Goal: Information Seeking & Learning: Learn about a topic

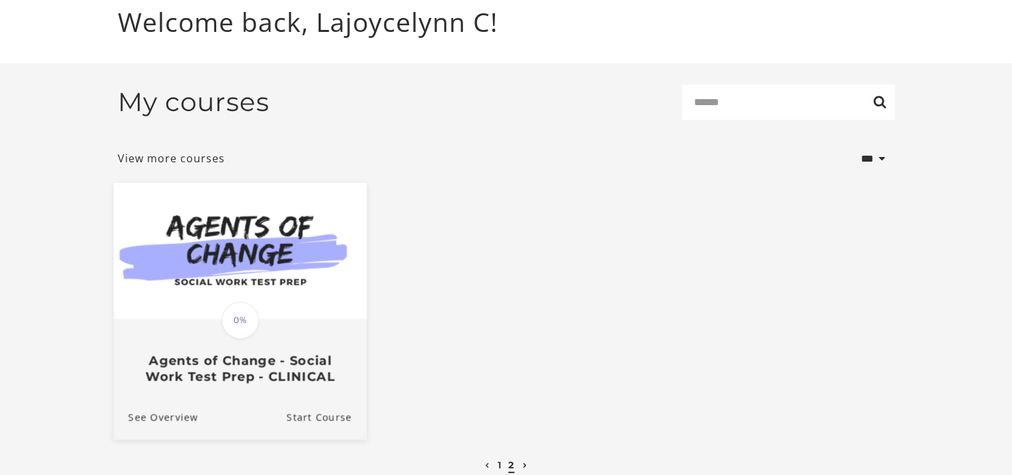
scroll to position [159, 0]
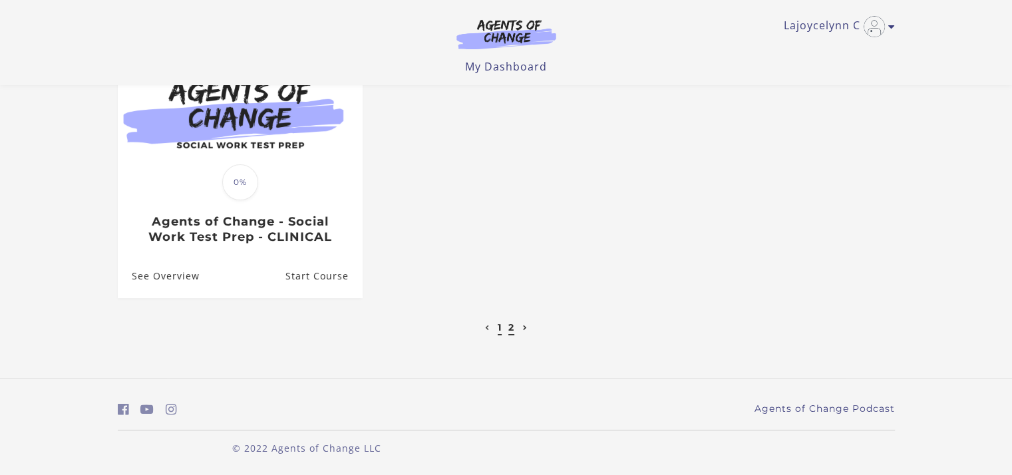
click at [498, 327] on link "1" at bounding box center [500, 327] width 4 height 12
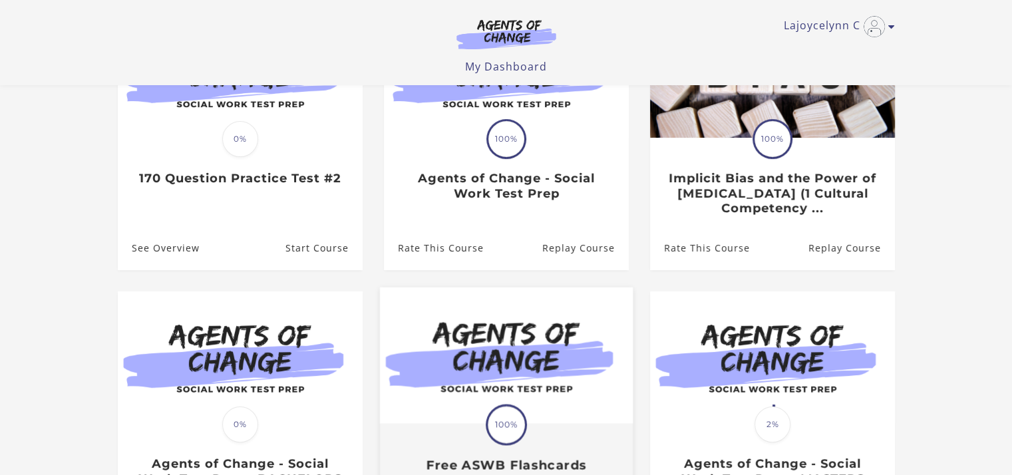
scroll to position [133, 0]
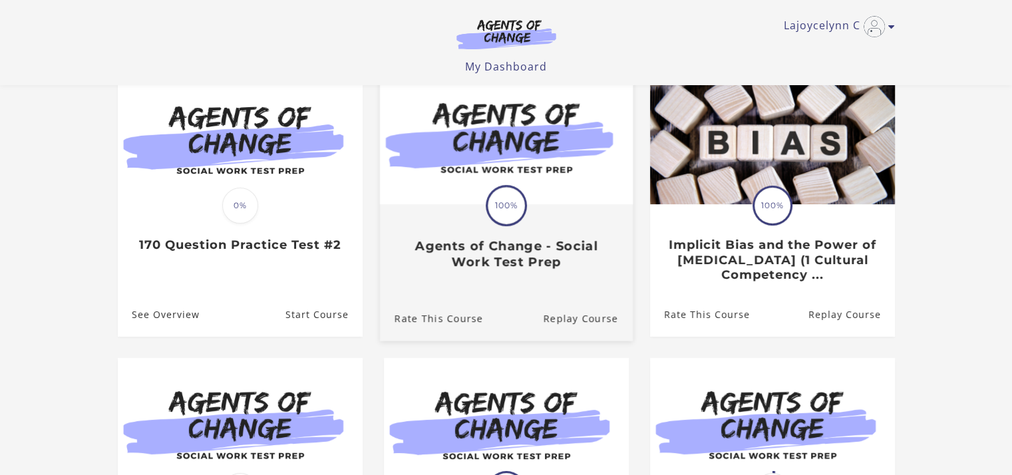
click at [436, 275] on link "Translation missing: en.liquid.partials.dashboard_course_card.progress_descript…" at bounding box center [505, 175] width 253 height 212
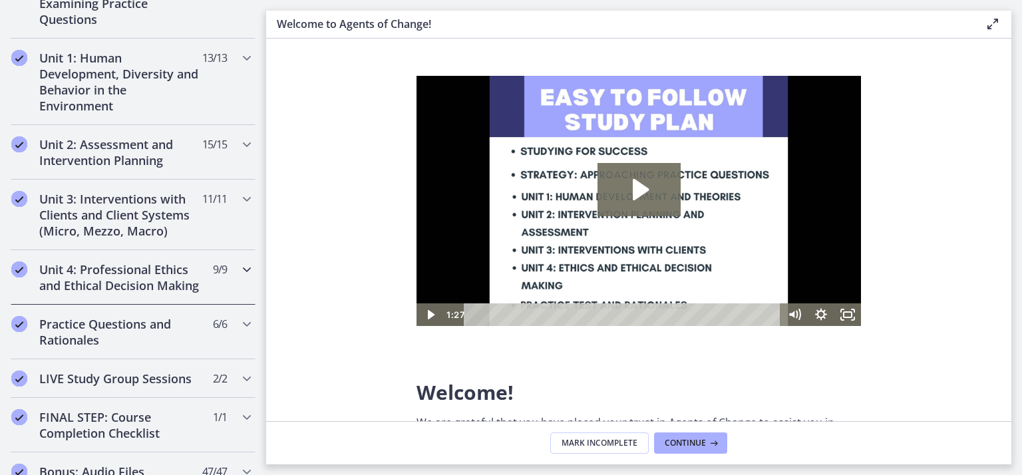
scroll to position [1219, 0]
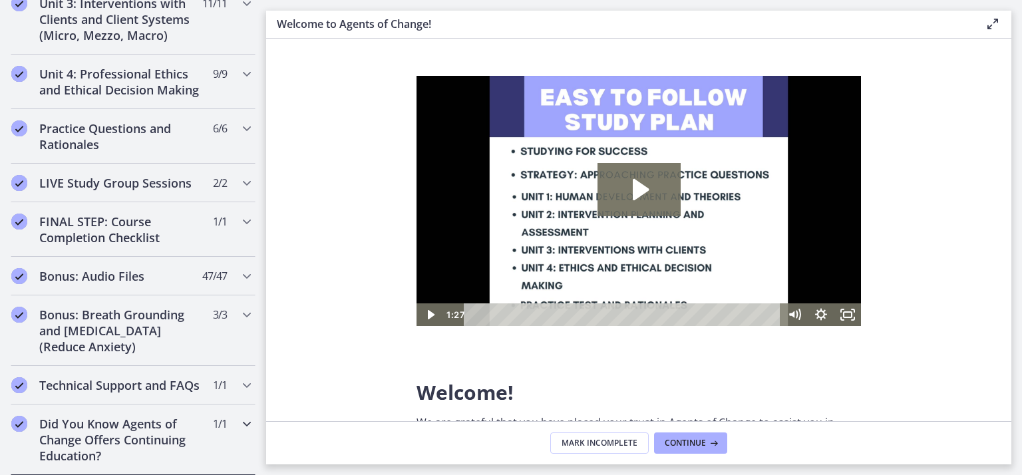
click at [76, 462] on h2 "Did You Know Agents of Change Offers Continuing Education?" at bounding box center [120, 440] width 162 height 48
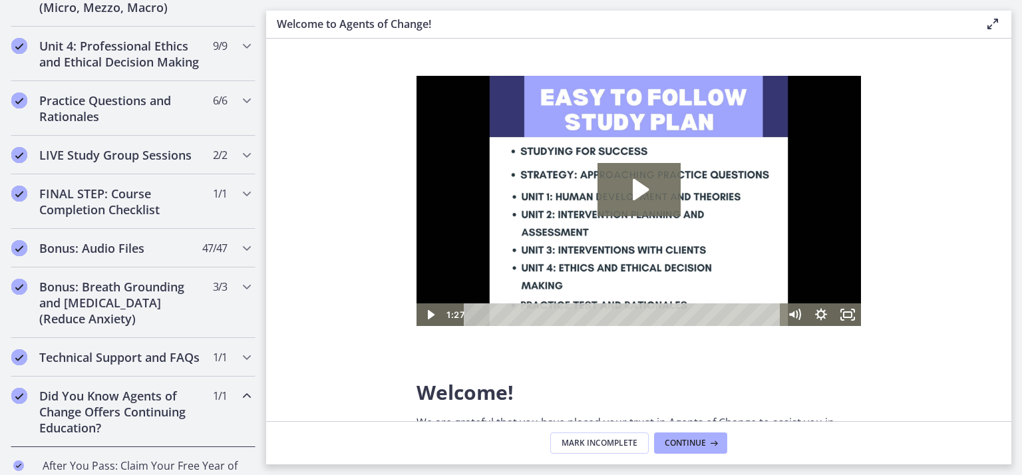
scroll to position [692, 0]
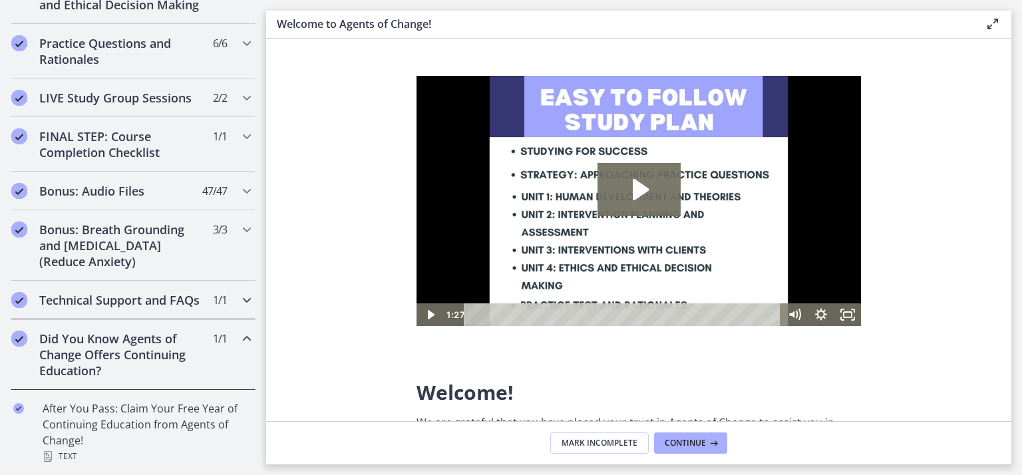
click at [120, 299] on h2 "Technical Support and FAQs" at bounding box center [120, 300] width 162 height 16
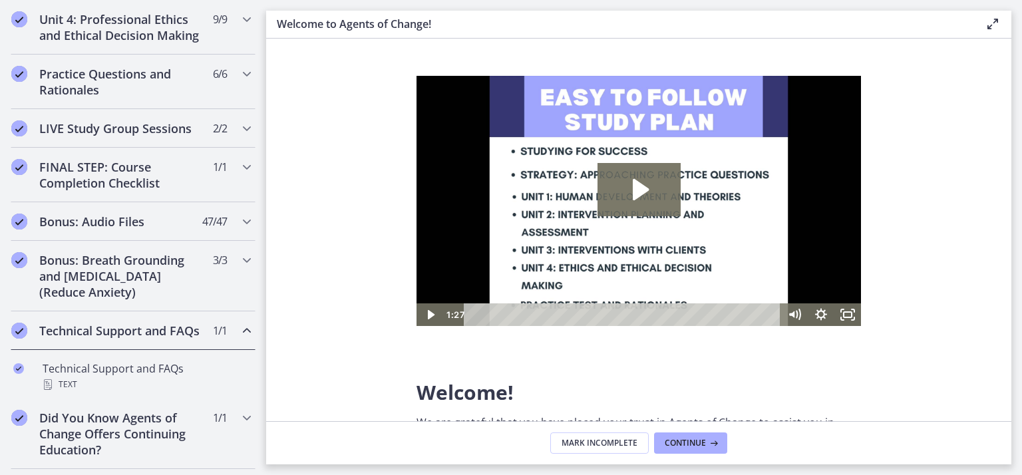
scroll to position [660, 0]
click at [126, 333] on h2 "Technical Support and FAQs" at bounding box center [120, 332] width 162 height 16
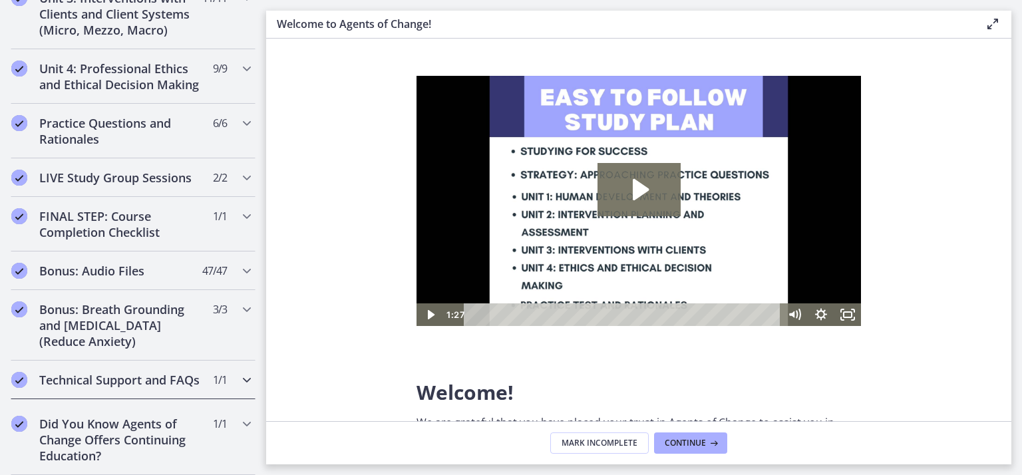
scroll to position [607, 0]
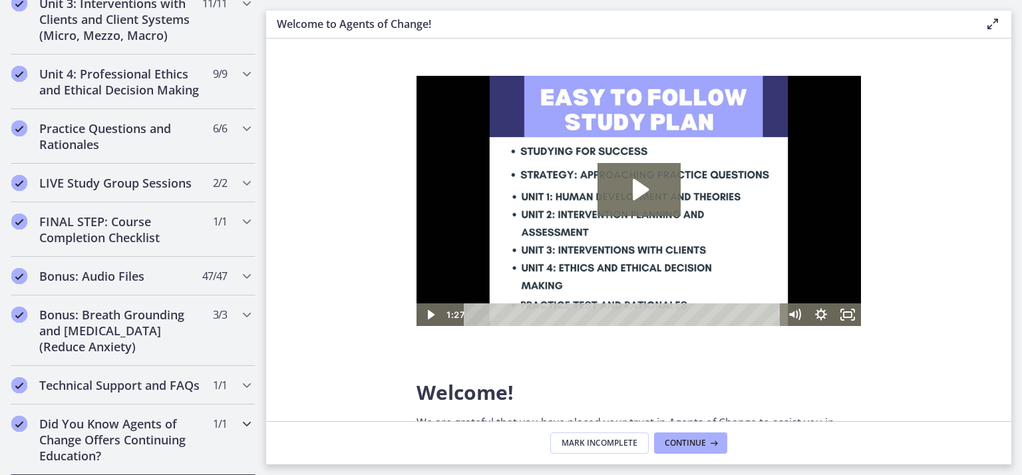
click at [112, 432] on h2 "Did You Know Agents of Change Offers Continuing Education?" at bounding box center [120, 440] width 162 height 48
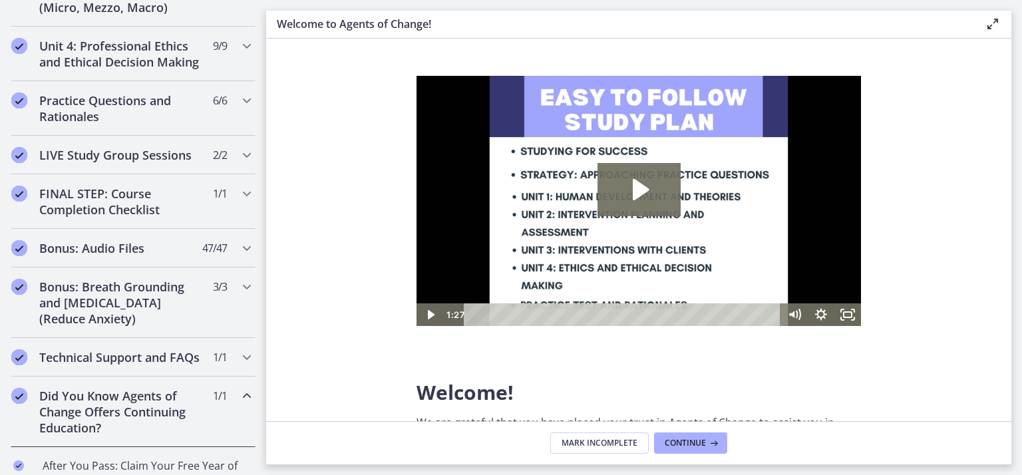
scroll to position [692, 0]
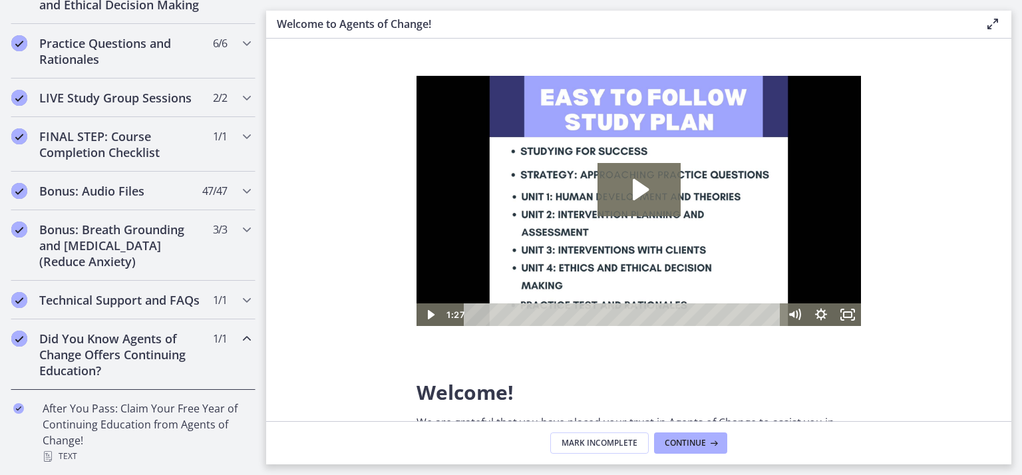
click at [115, 366] on h2 "Did You Know Agents of Change Offers Continuing Education?" at bounding box center [120, 355] width 162 height 48
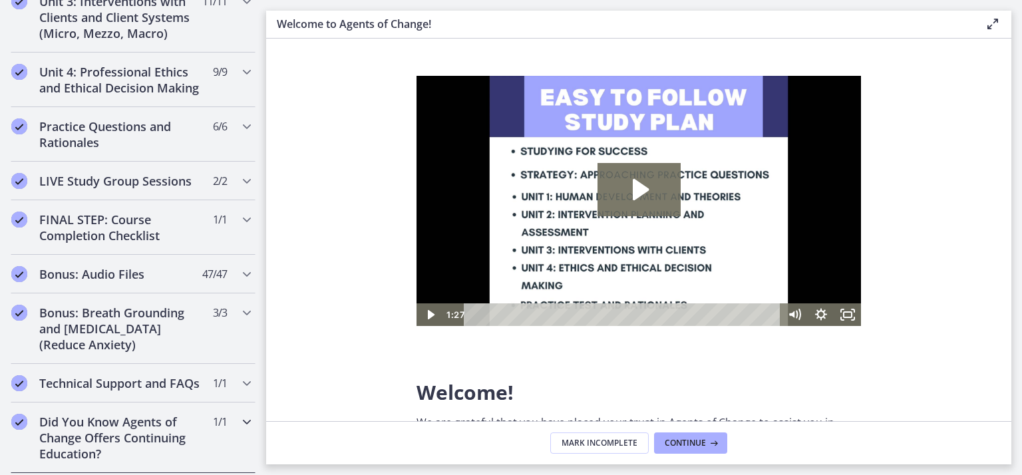
scroll to position [607, 0]
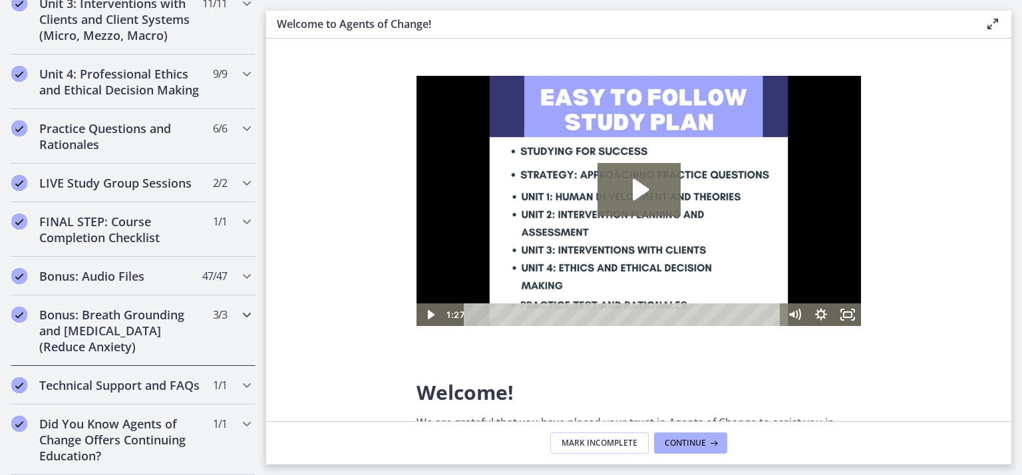
click at [135, 309] on h2 "Bonus: Breath Grounding and Guided Imagery (Reduce Anxiety)" at bounding box center [120, 331] width 162 height 48
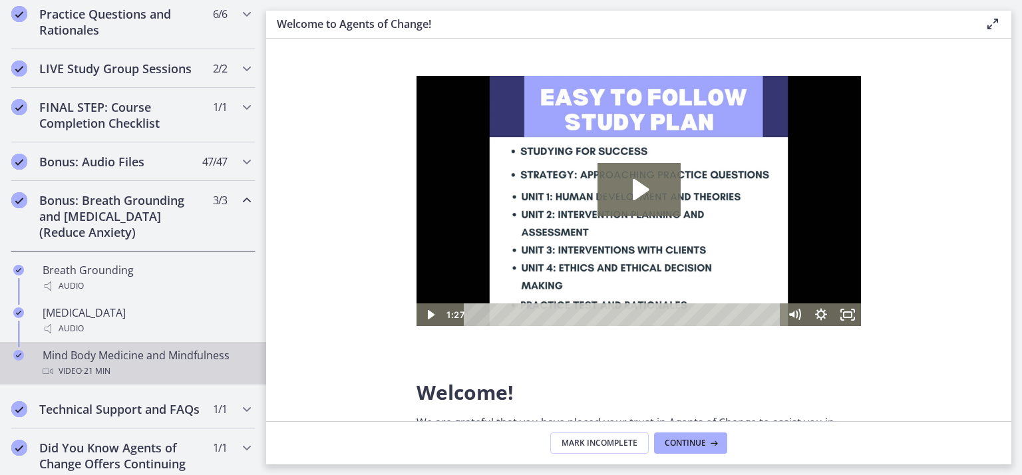
scroll to position [674, 0]
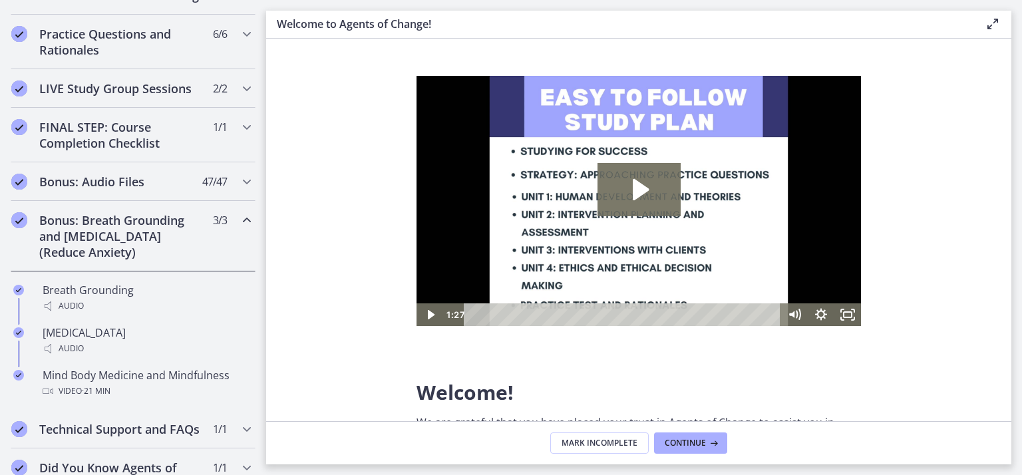
click at [115, 252] on h2 "Bonus: Breath Grounding and Guided Imagery (Reduce Anxiety)" at bounding box center [120, 236] width 162 height 48
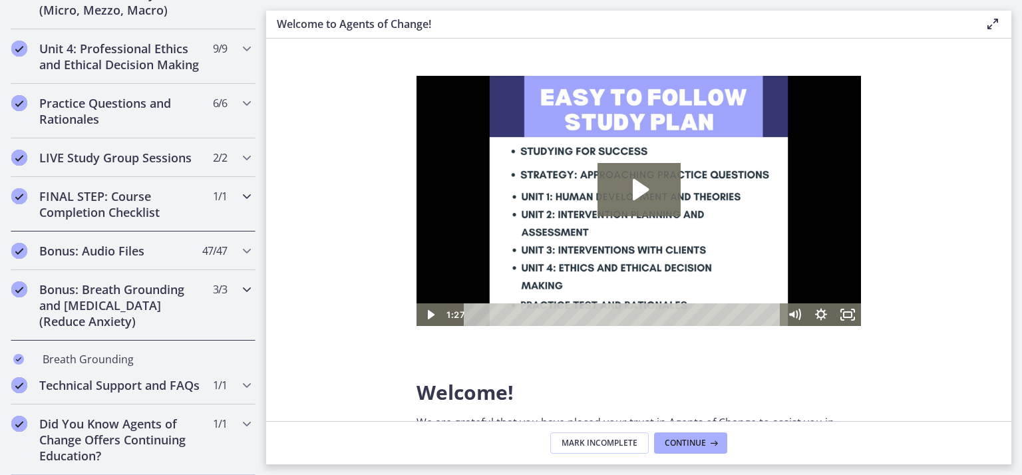
scroll to position [607, 0]
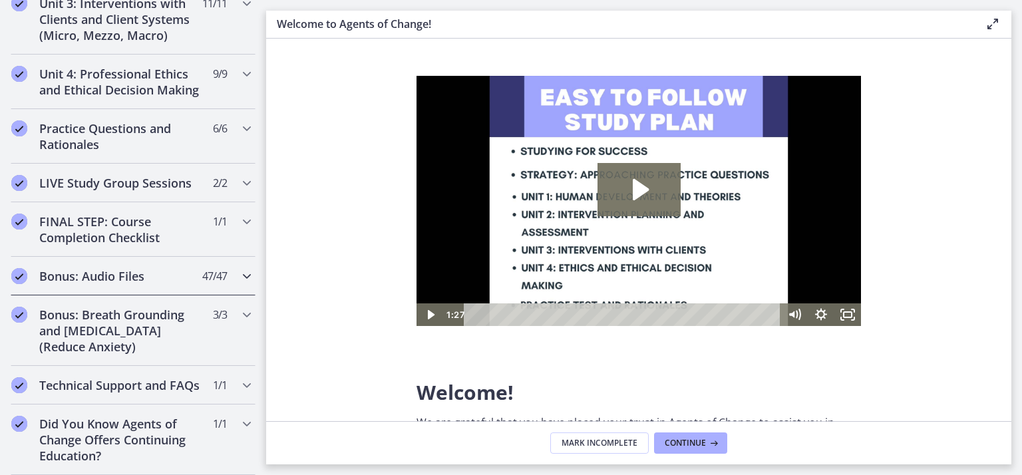
click at [132, 268] on h2 "Bonus: Audio Files" at bounding box center [120, 276] width 162 height 16
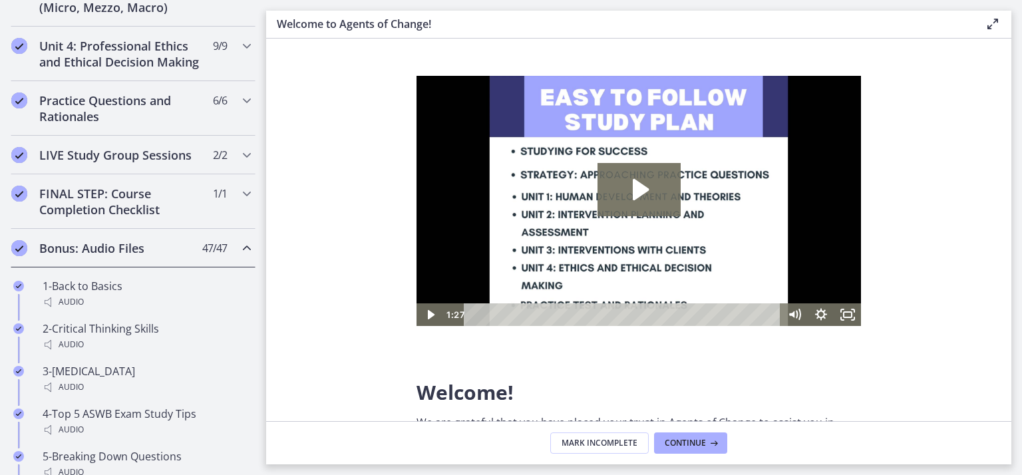
click at [123, 256] on h2 "Bonus: Audio Files" at bounding box center [120, 248] width 162 height 16
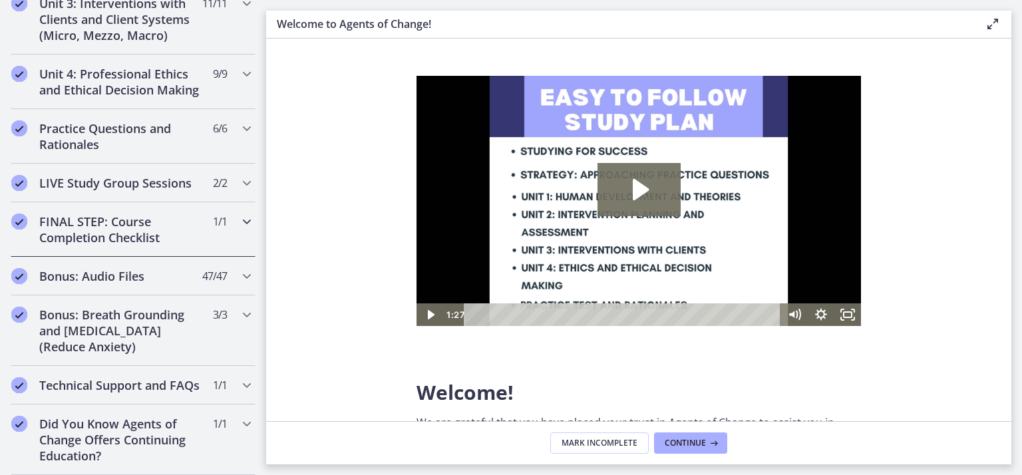
click at [118, 219] on h2 "FINAL STEP: Course Completion Checklist" at bounding box center [120, 230] width 162 height 32
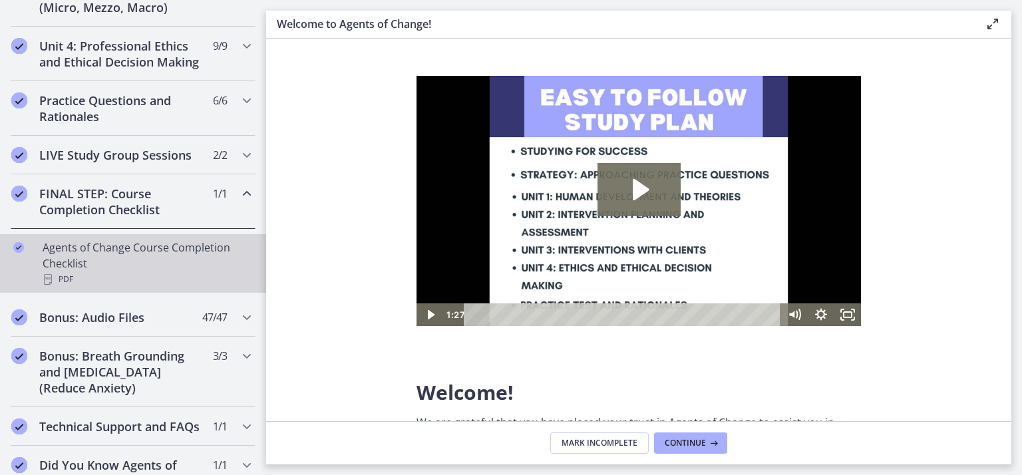
click at [144, 269] on div "Agents of Change Course Completion Checklist PDF" at bounding box center [147, 263] width 208 height 48
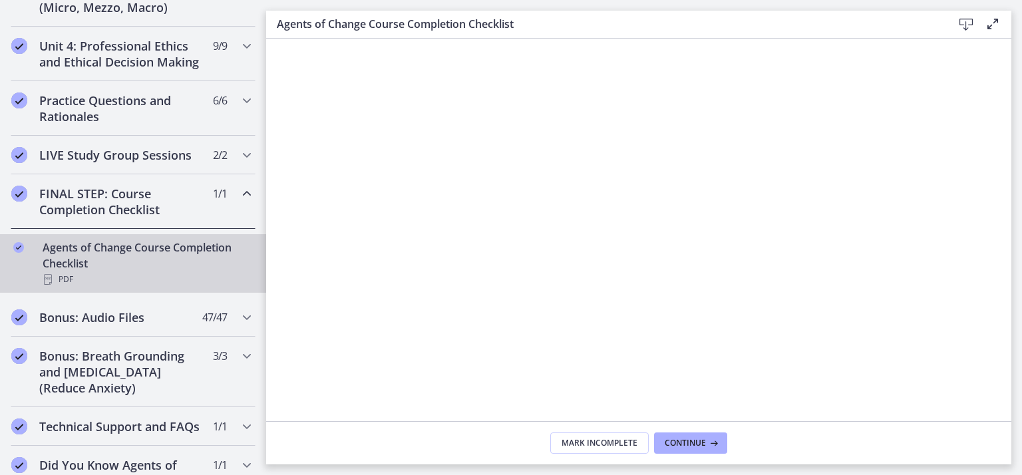
click at [156, 216] on h2 "FINAL STEP: Course Completion Checklist" at bounding box center [120, 202] width 162 height 32
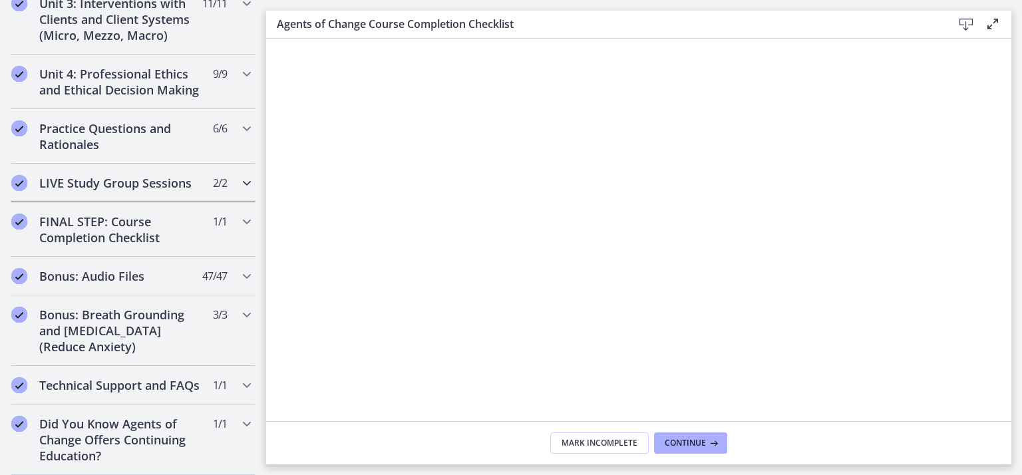
click at [162, 175] on h2 "LIVE Study Group Sessions" at bounding box center [120, 183] width 162 height 16
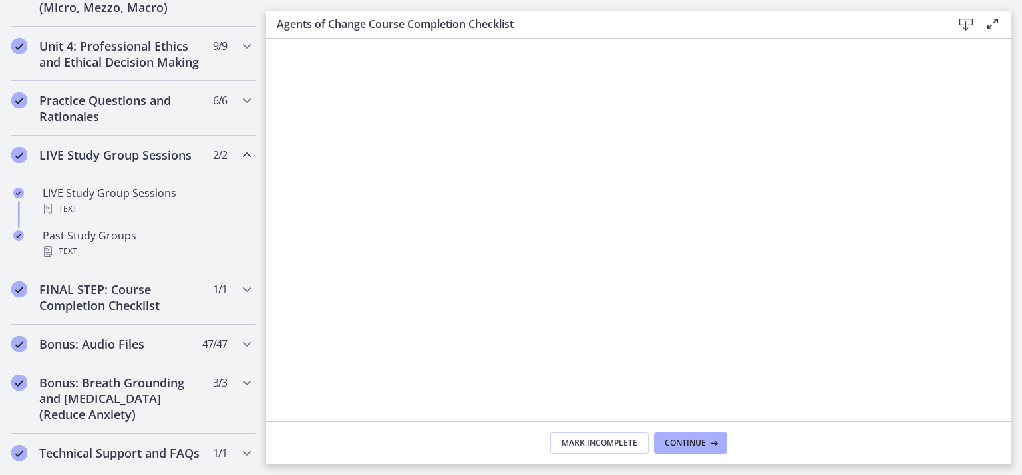
click at [162, 163] on h2 "LIVE Study Group Sessions" at bounding box center [120, 155] width 162 height 16
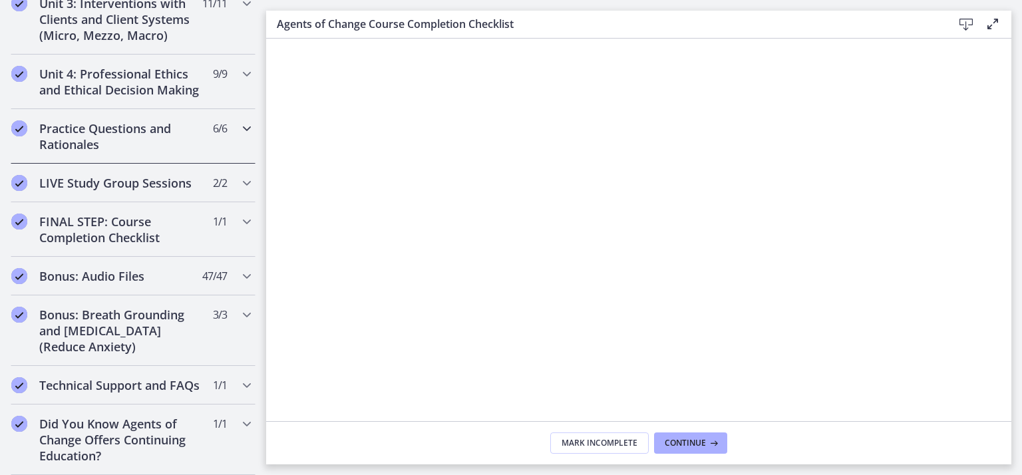
click at [150, 120] on h2 "Practice Questions and Rationales" at bounding box center [120, 136] width 162 height 32
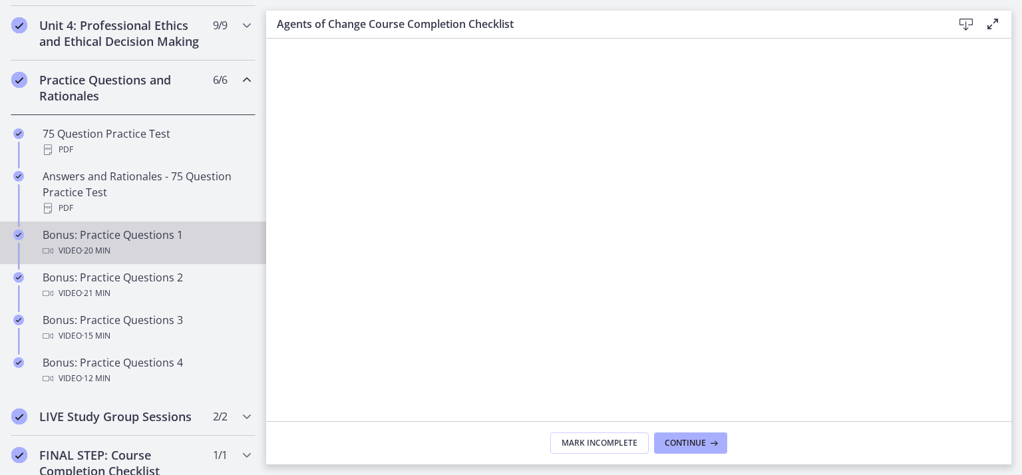
scroll to position [607, 0]
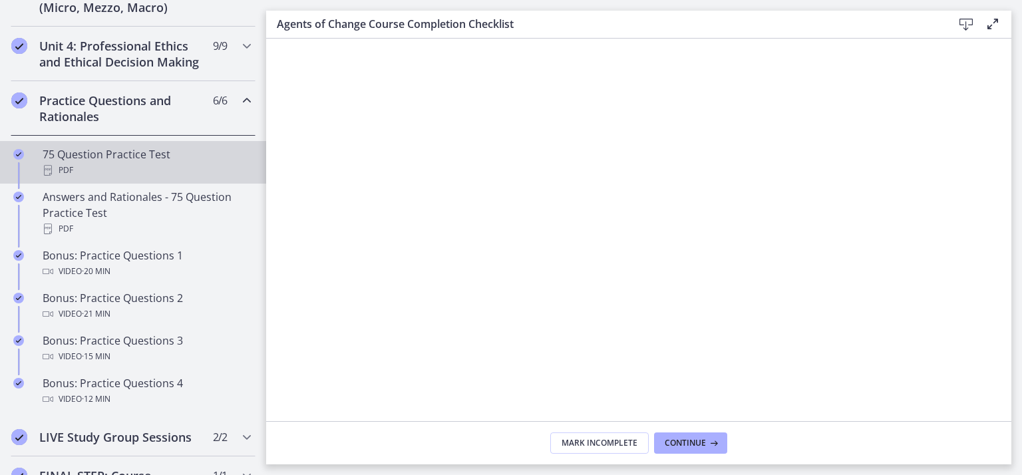
click at [152, 168] on div "75 Question Practice Test PDF" at bounding box center [147, 162] width 208 height 32
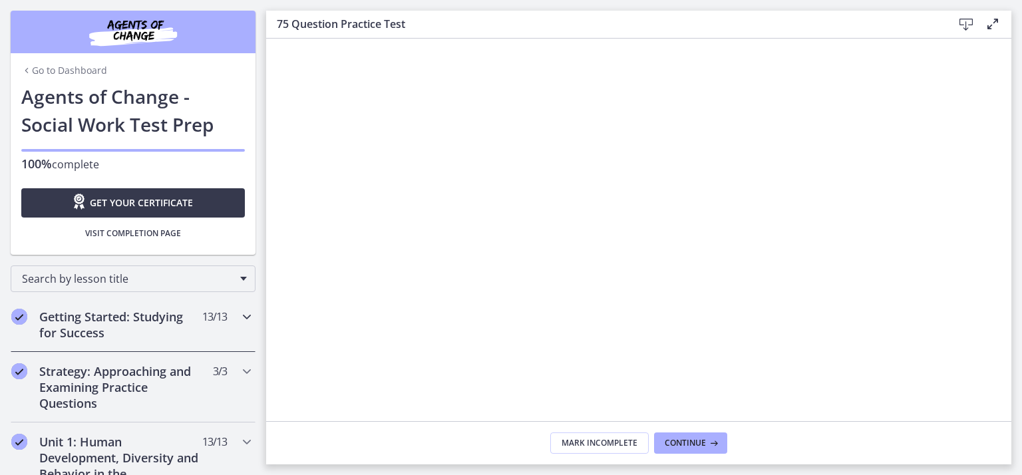
click at [155, 324] on h2 "Getting Started: Studying for Success" at bounding box center [120, 325] width 162 height 32
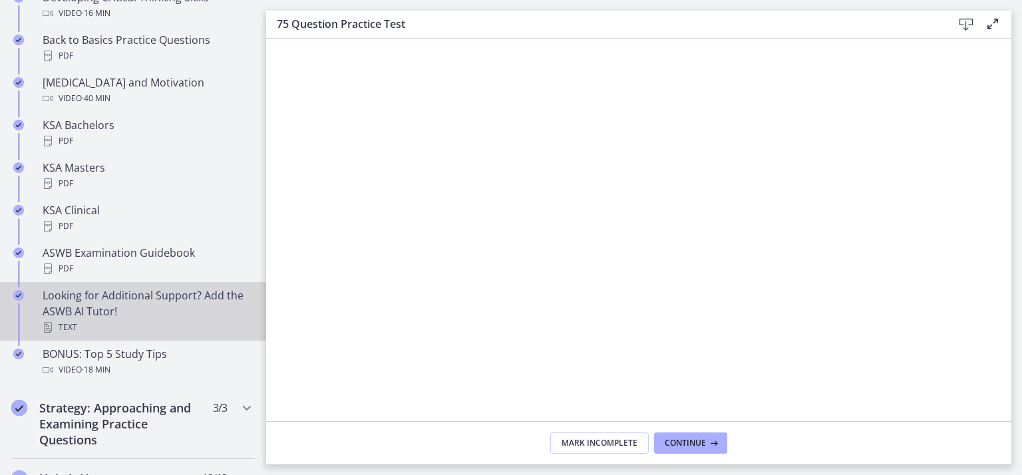
scroll to position [599, 0]
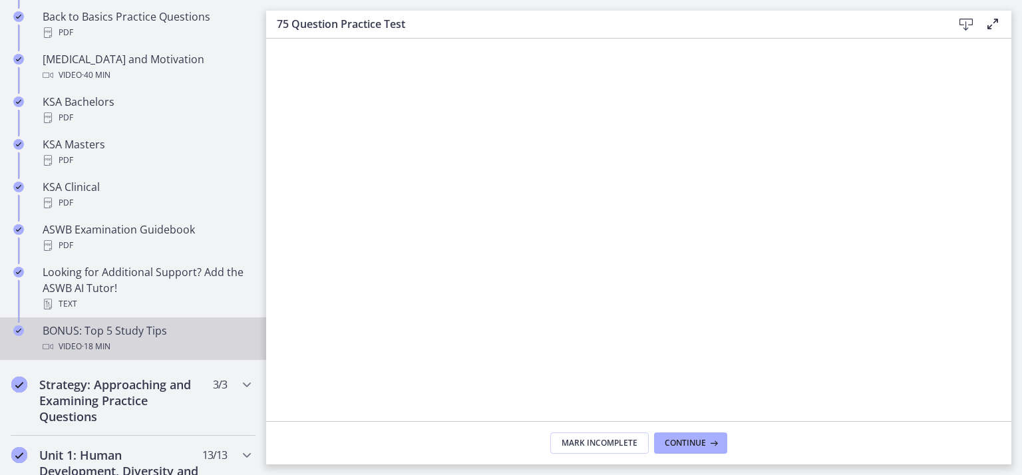
click at [174, 328] on div "BONUS: Top 5 Study Tips Video · 18 min" at bounding box center [147, 339] width 208 height 32
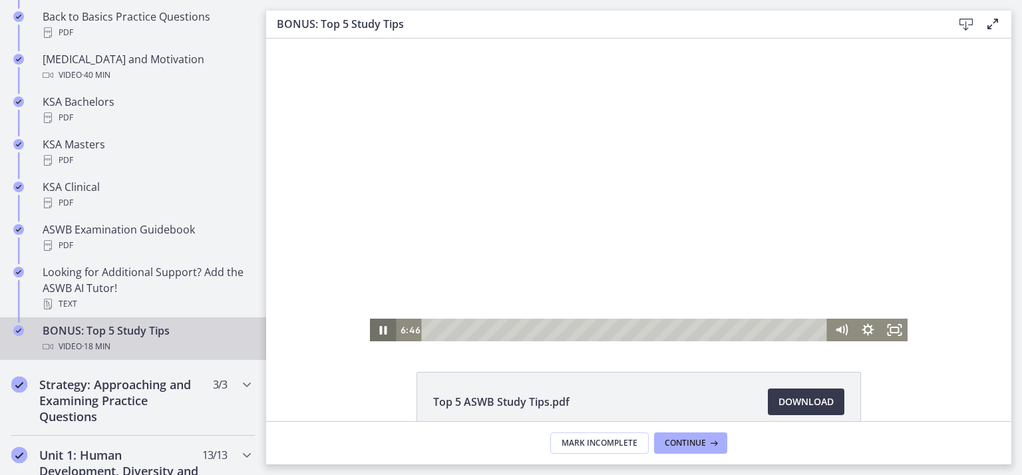
click at [380, 327] on icon "Pause" at bounding box center [383, 330] width 7 height 9
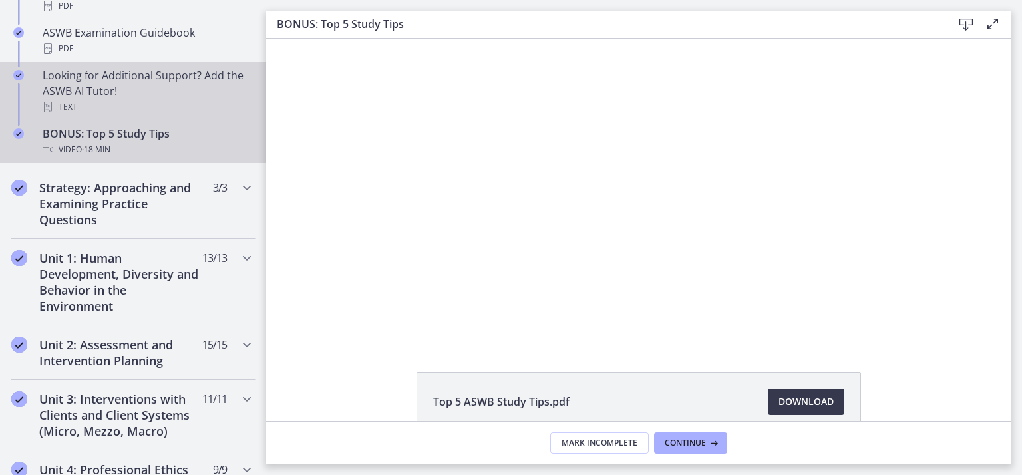
scroll to position [798, 0]
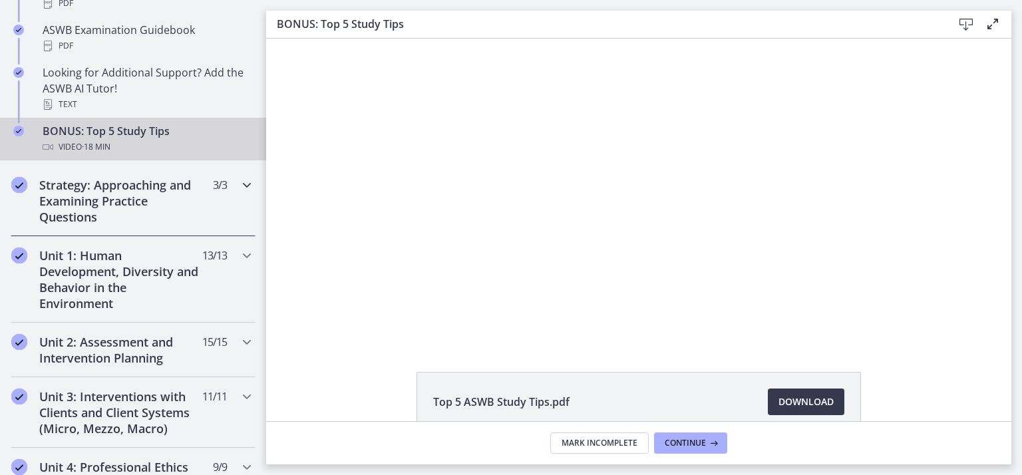
click at [178, 206] on h2 "Strategy: Approaching and Examining Practice Questions" at bounding box center [120, 201] width 162 height 48
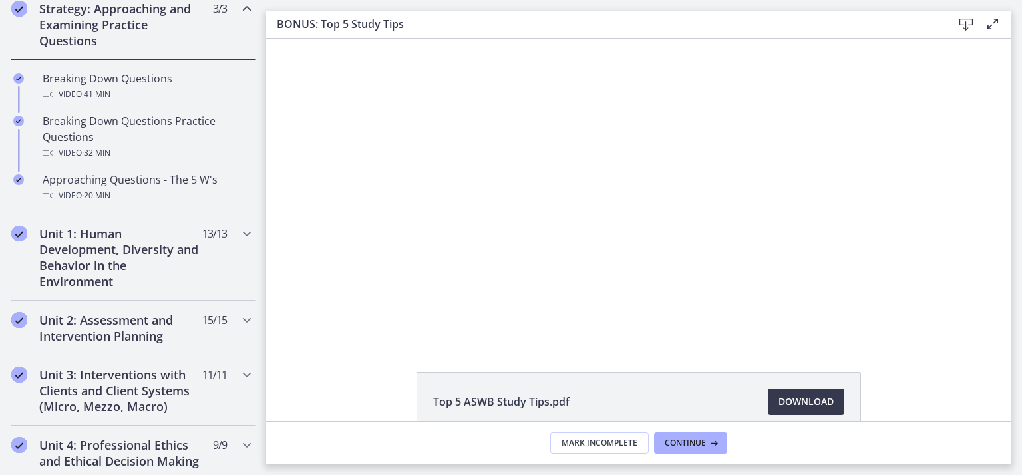
scroll to position [296, 0]
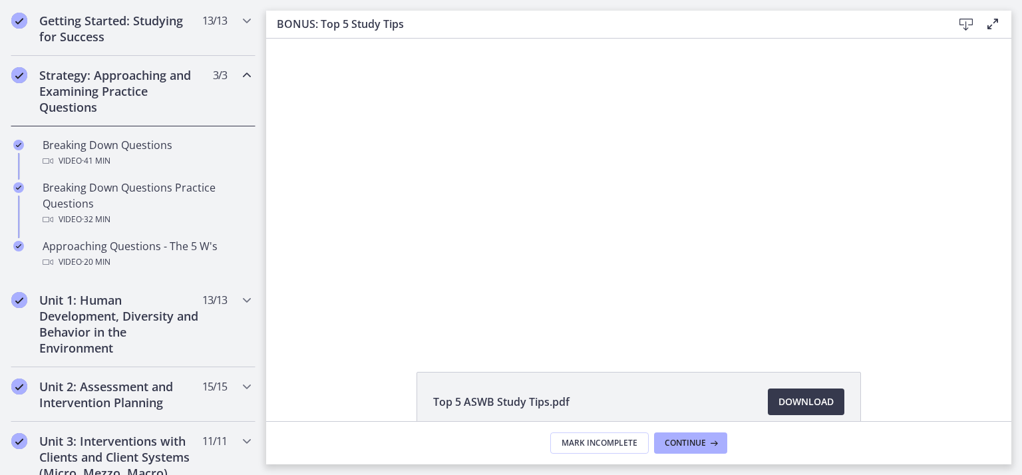
click at [105, 76] on h2 "Strategy: Approaching and Examining Practice Questions" at bounding box center [120, 91] width 162 height 48
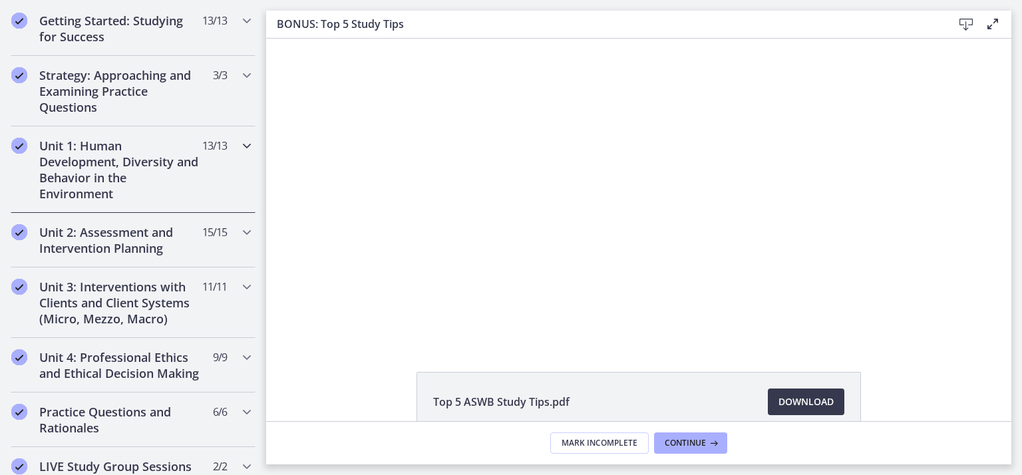
click at [116, 156] on h2 "Unit 1: Human Development, Diversity and Behavior in the Environment" at bounding box center [120, 170] width 162 height 64
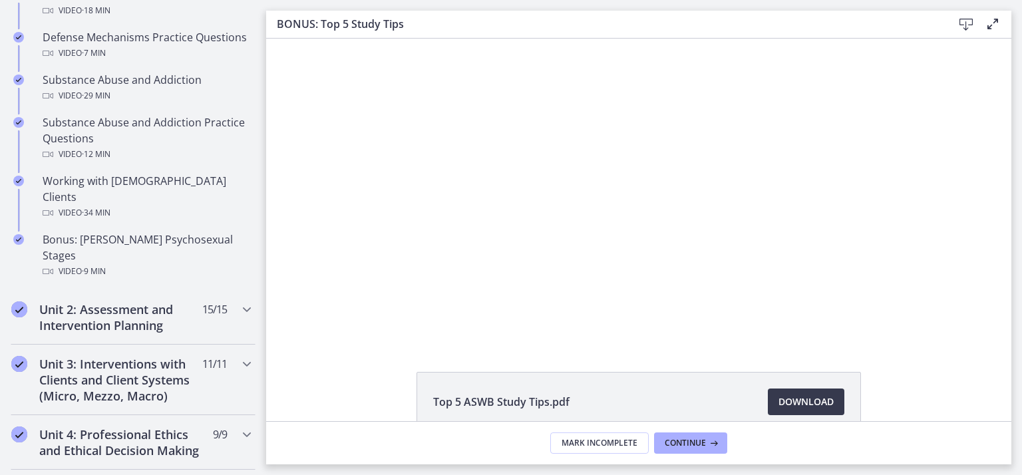
scroll to position [961, 0]
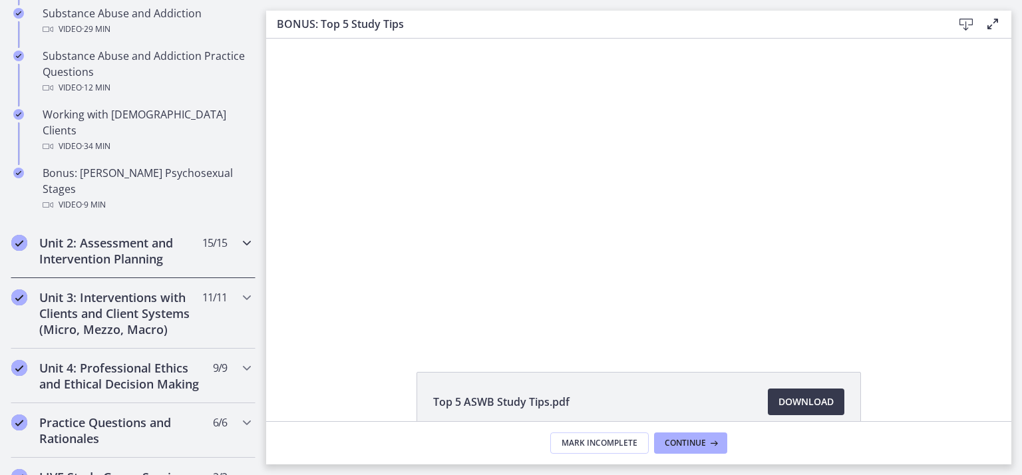
click at [128, 235] on h2 "Unit 2: Assessment and Intervention Planning" at bounding box center [120, 251] width 162 height 32
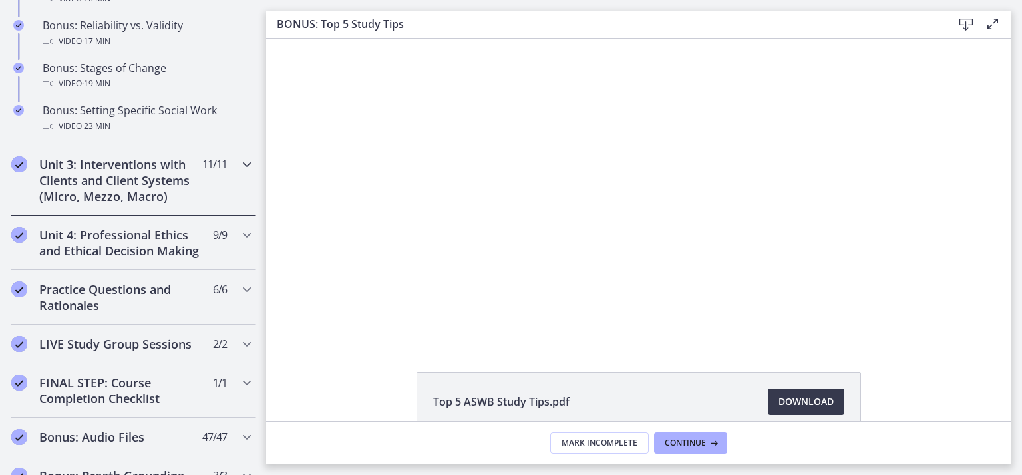
click at [133, 200] on h2 "Unit 3: Interventions with Clients and Client Systems (Micro, Mezzo, Macro)" at bounding box center [120, 180] width 162 height 48
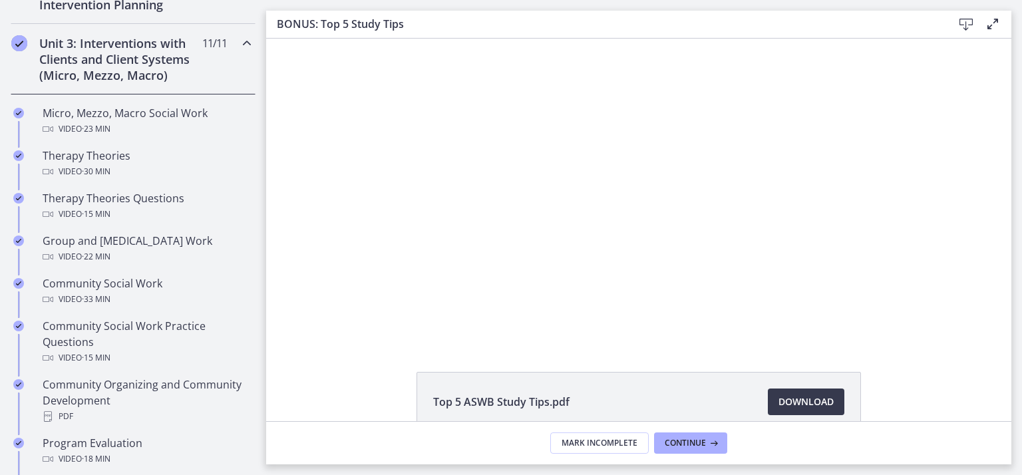
scroll to position [516, 0]
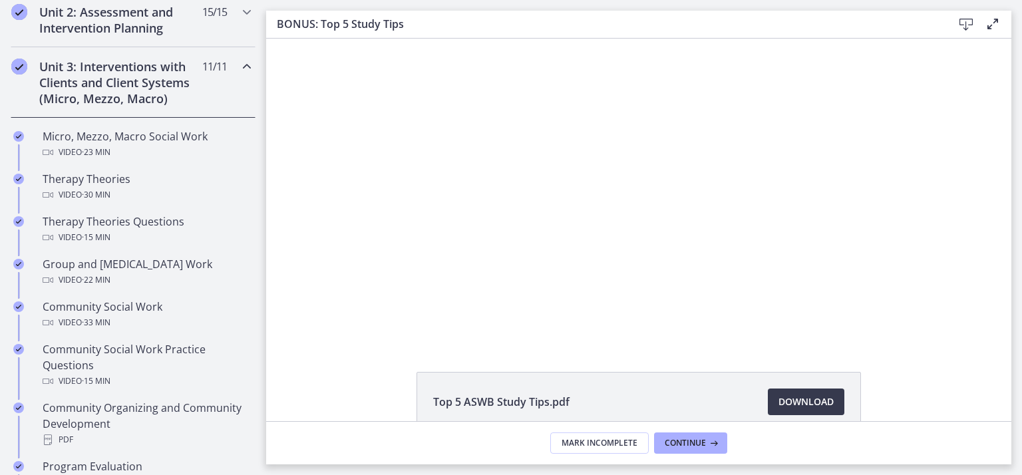
click at [122, 89] on h2 "Unit 3: Interventions with Clients and Client Systems (Micro, Mezzo, Macro)" at bounding box center [120, 83] width 162 height 48
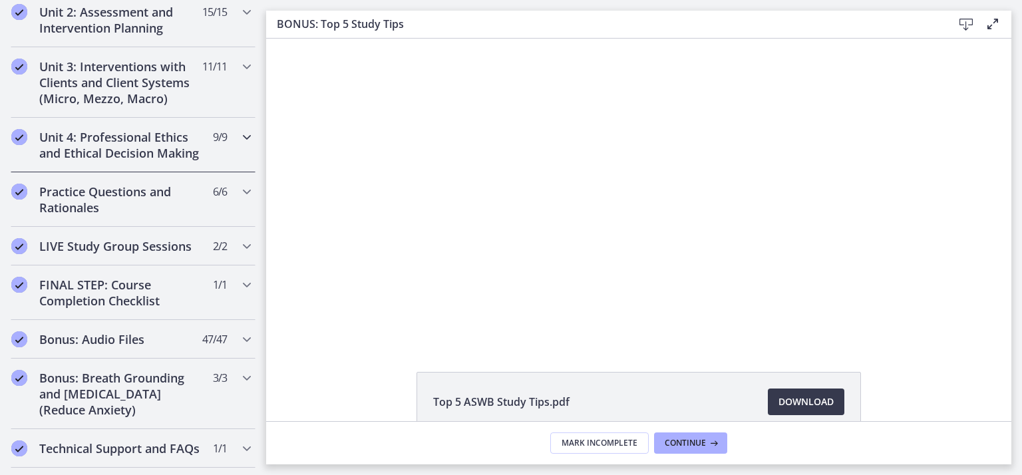
click at [116, 132] on h2 "Unit 4: Professional Ethics and Ethical Decision Making" at bounding box center [120, 145] width 162 height 32
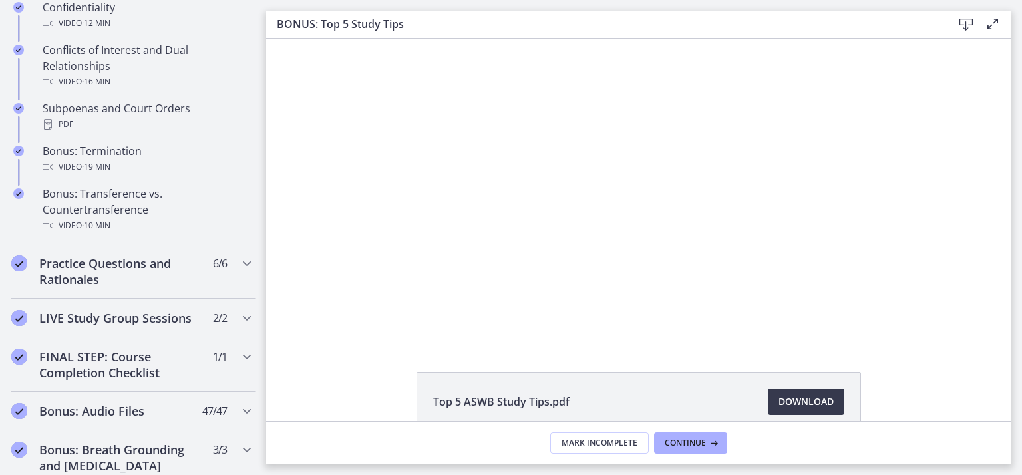
scroll to position [915, 0]
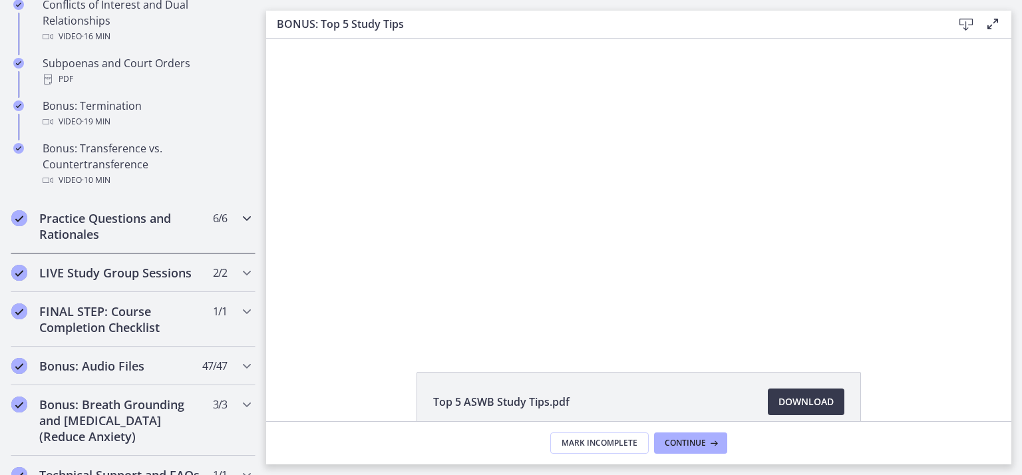
click at [127, 218] on div "Practice Questions and Rationales 6 / 6 Completed" at bounding box center [133, 226] width 245 height 55
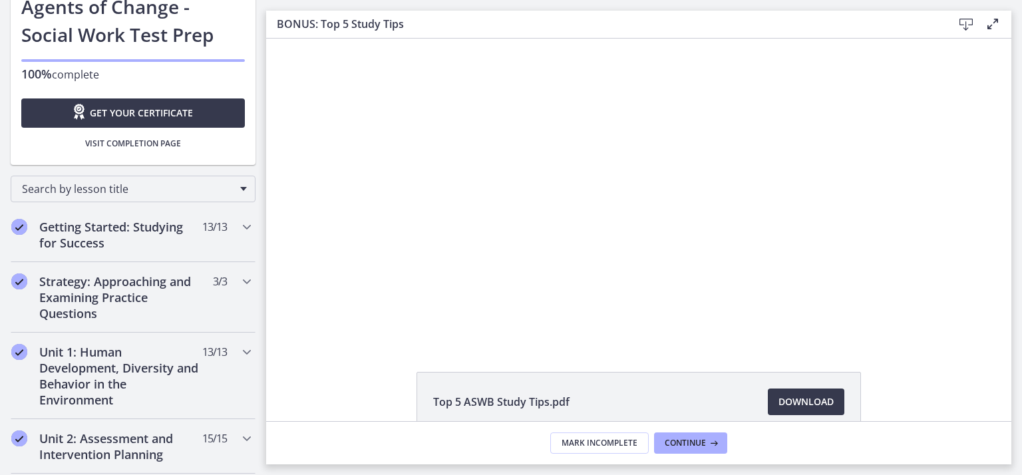
scroll to position [0, 0]
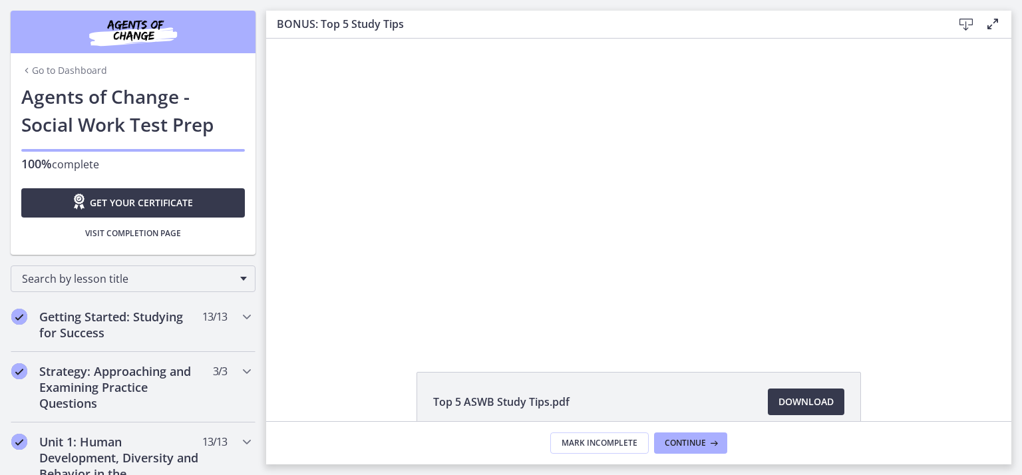
click at [60, 65] on link "Go to Dashboard" at bounding box center [64, 70] width 86 height 13
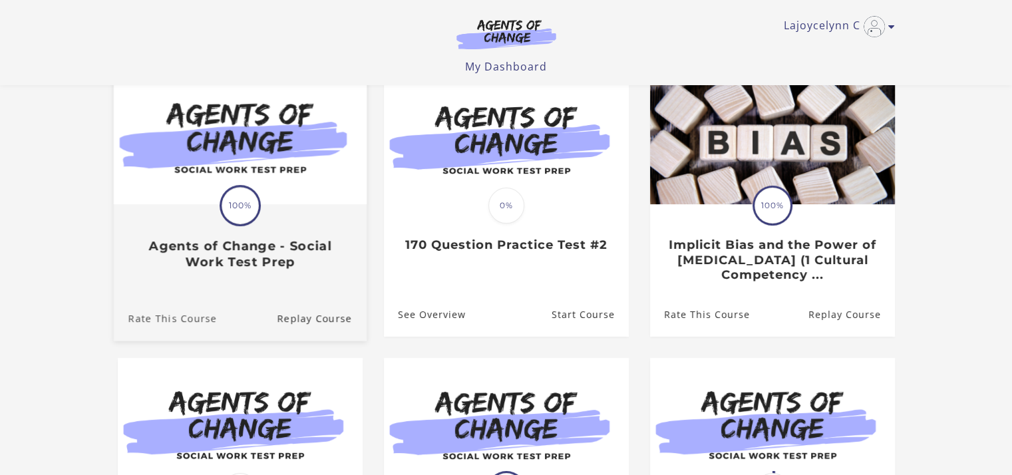
click at [169, 319] on link "Rate This Course" at bounding box center [164, 318] width 103 height 45
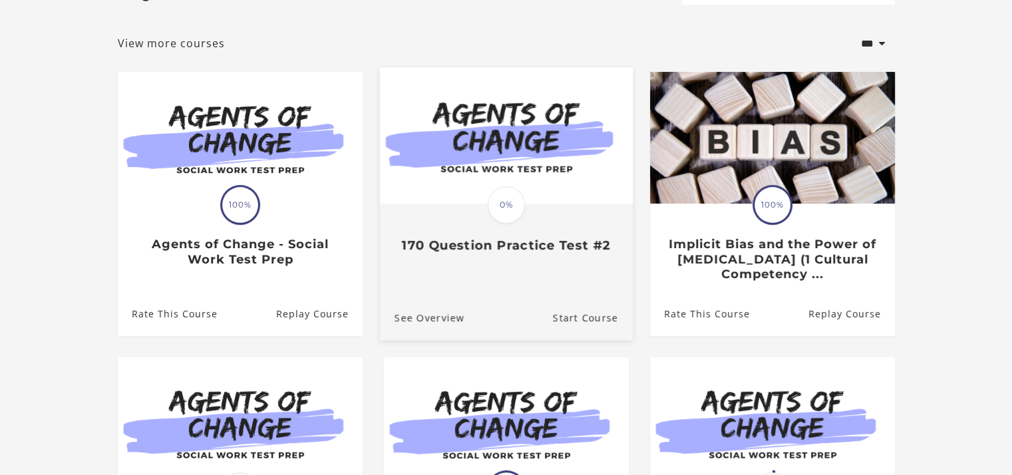
click at [551, 160] on img at bounding box center [505, 136] width 253 height 136
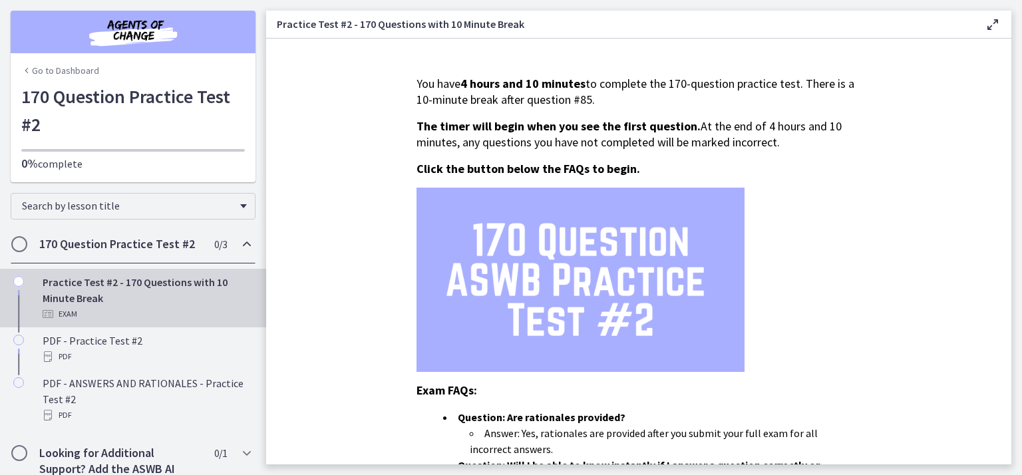
click at [72, 68] on link "Go to Dashboard" at bounding box center [60, 70] width 78 height 13
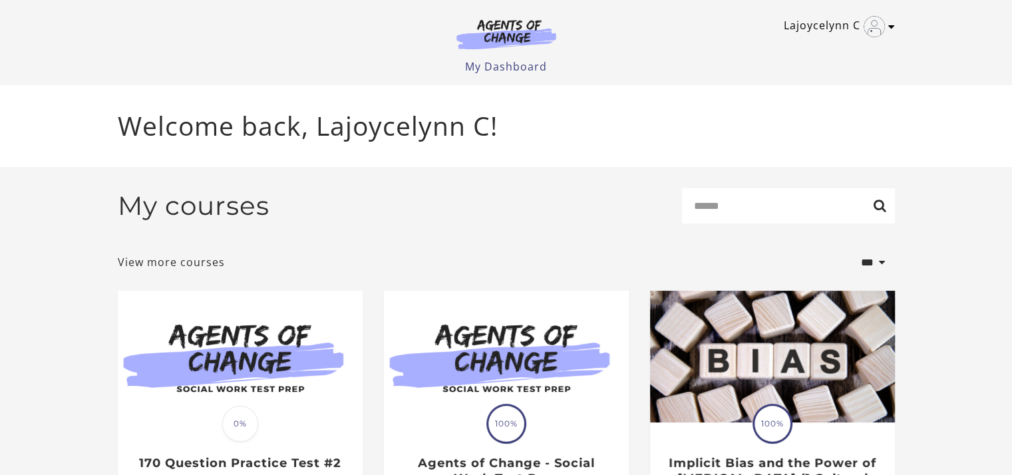
click at [885, 21] on link "Lajoycelynn C" at bounding box center [836, 26] width 104 height 21
click at [825, 96] on link "Sign Out" at bounding box center [839, 93] width 117 height 23
